Goal: Task Accomplishment & Management: Complete application form

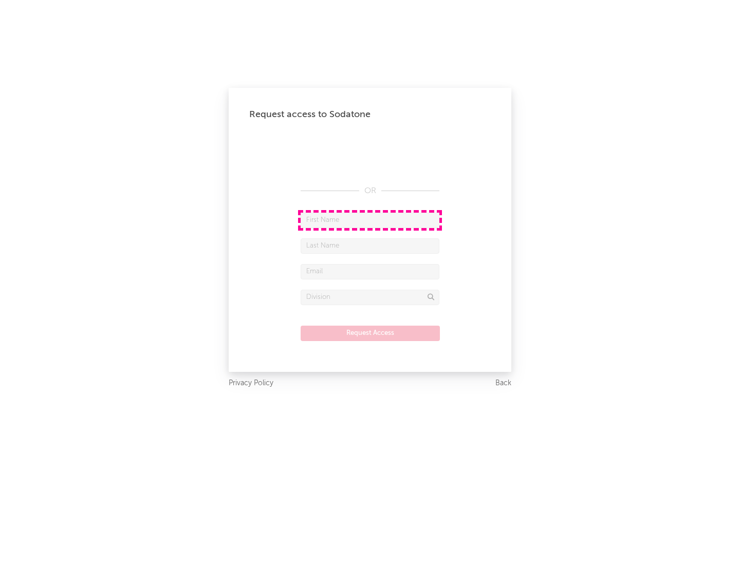
click at [370, 220] on input "text" at bounding box center [370, 220] width 139 height 15
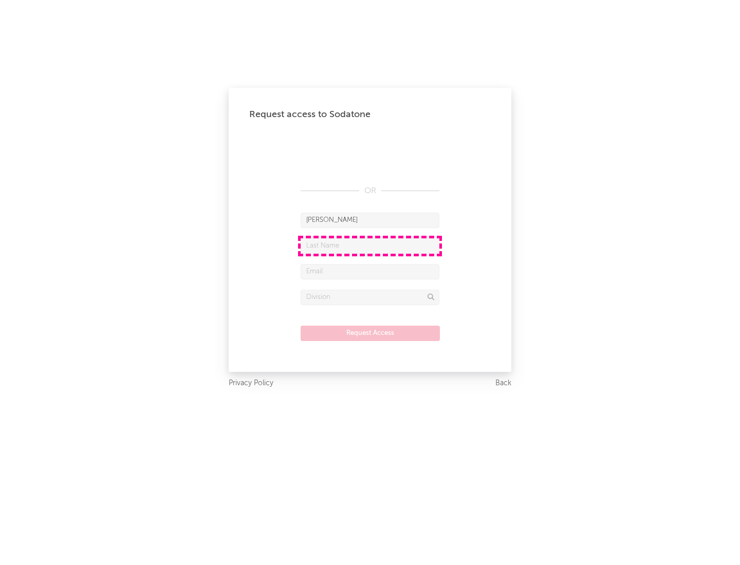
type input "[PERSON_NAME]"
click at [370, 246] on input "text" at bounding box center [370, 245] width 139 height 15
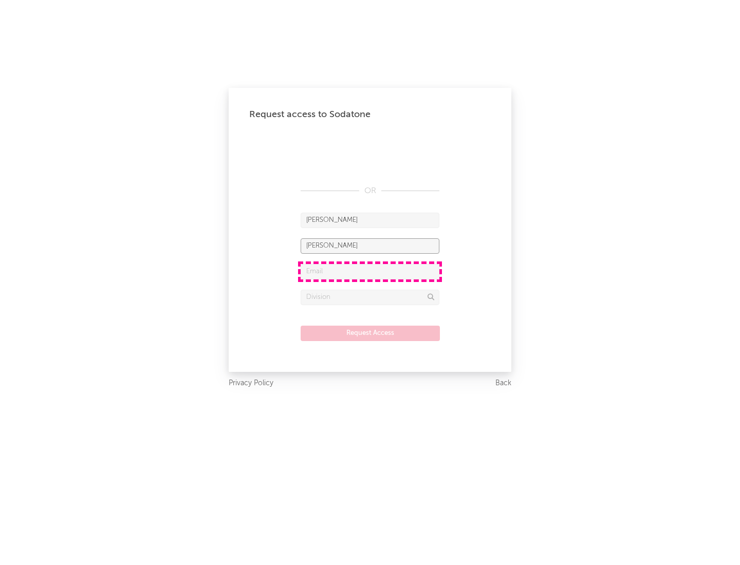
type input "[PERSON_NAME]"
click at [370, 271] on input "text" at bounding box center [370, 271] width 139 height 15
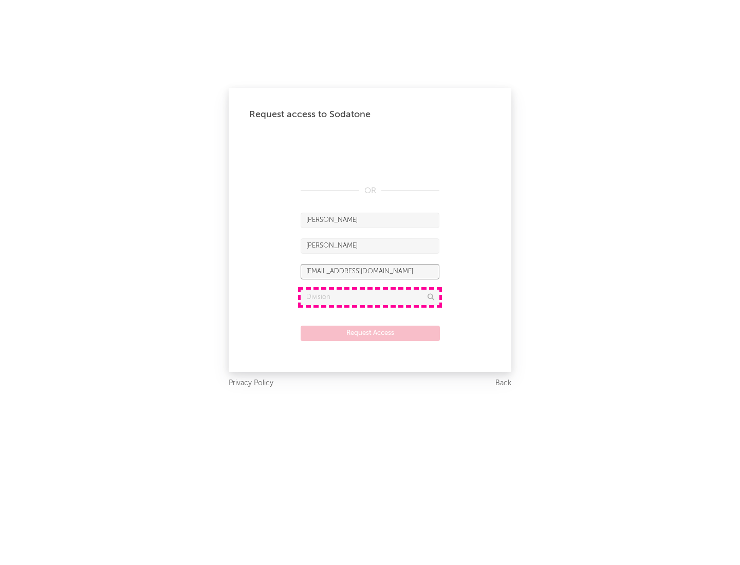
type input "[EMAIL_ADDRESS][DOMAIN_NAME]"
click at [370, 297] on input "text" at bounding box center [370, 297] width 139 height 15
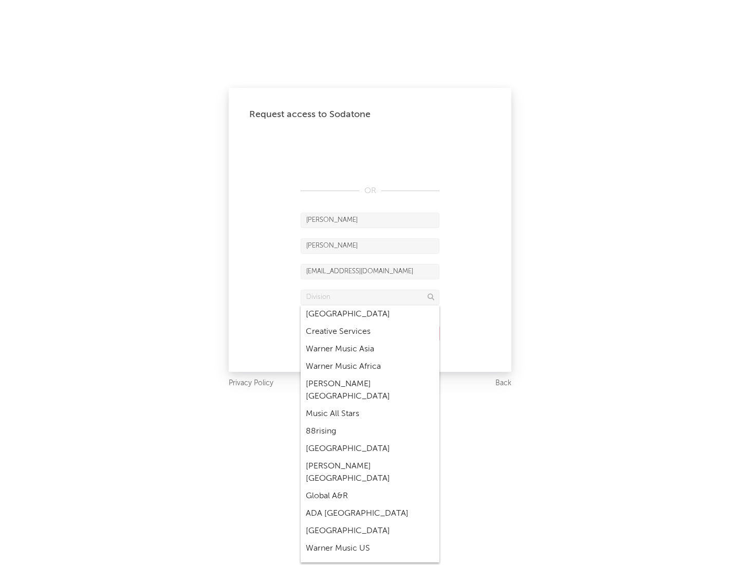
click at [367, 406] on div "Music All Stars" at bounding box center [370, 414] width 139 height 17
type input "Music All Stars"
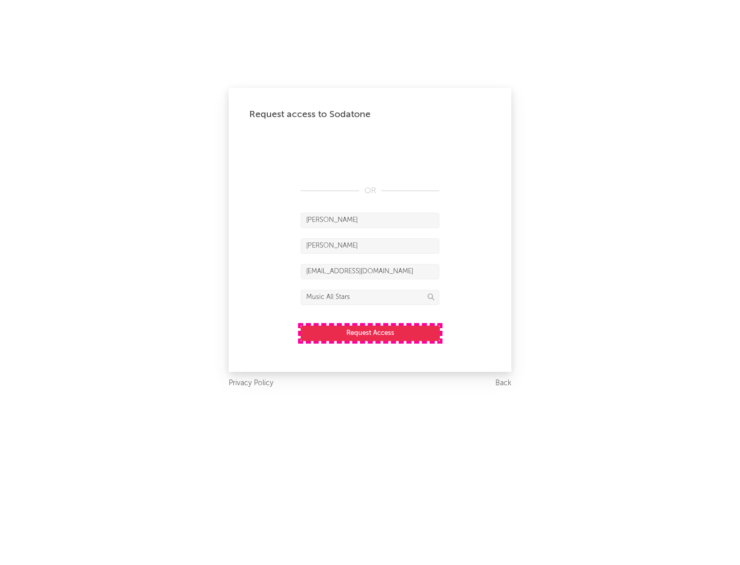
click at [370, 333] on button "Request Access" at bounding box center [370, 333] width 139 height 15
